Goal: Task Accomplishment & Management: Manage account settings

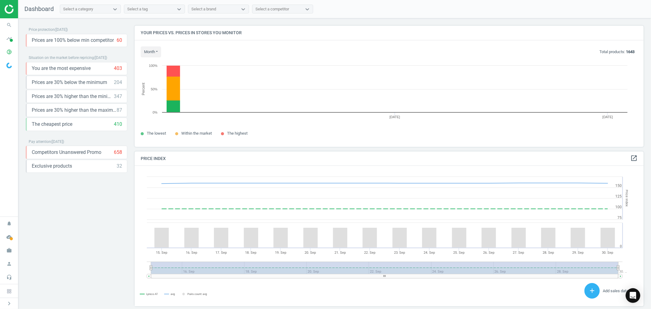
scroll to position [151, 515]
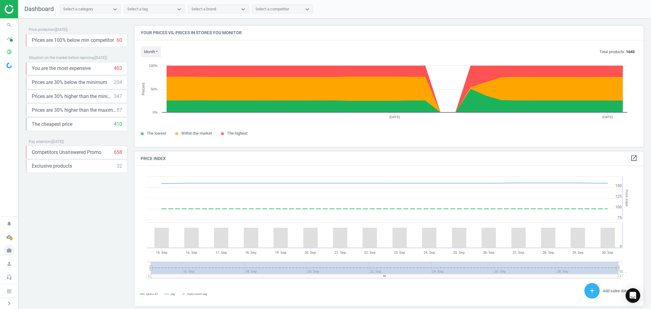
click at [10, 250] on icon "work" at bounding box center [9, 250] width 12 height 12
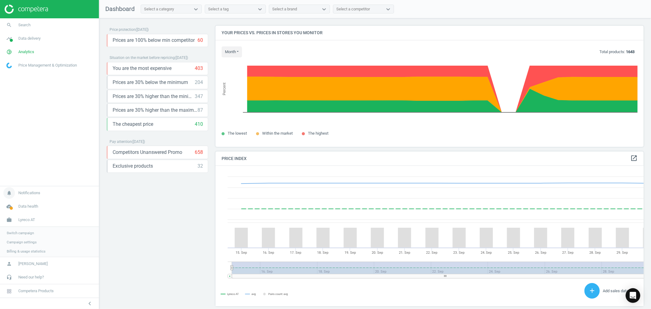
scroll to position [3, 3]
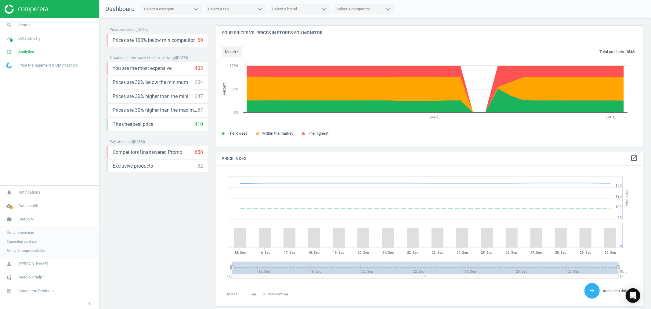
click at [24, 230] on span "Switch campaign" at bounding box center [20, 232] width 27 height 5
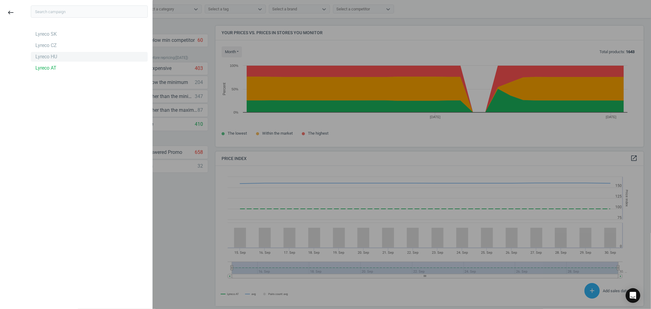
click at [55, 56] on div "Lyreco HU" at bounding box center [46, 56] width 22 height 7
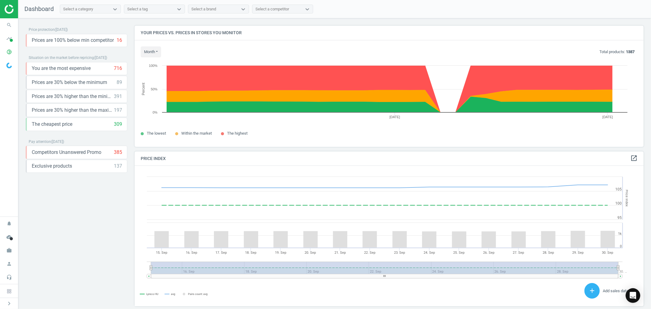
scroll to position [151, 515]
